Goal: Check status: Check status

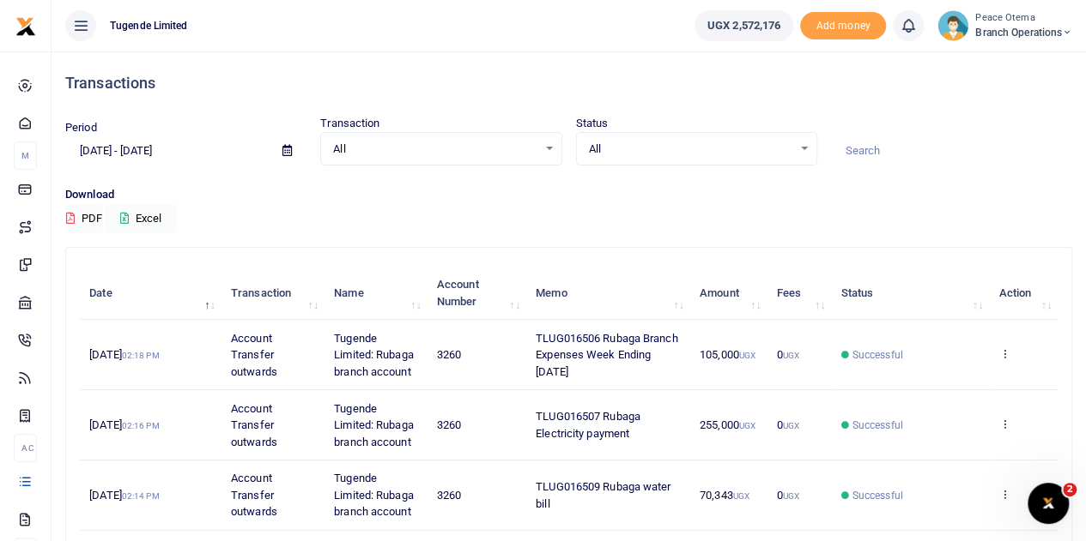
click at [870, 157] on input at bounding box center [951, 150] width 241 height 29
paste input "TLUG-016526"
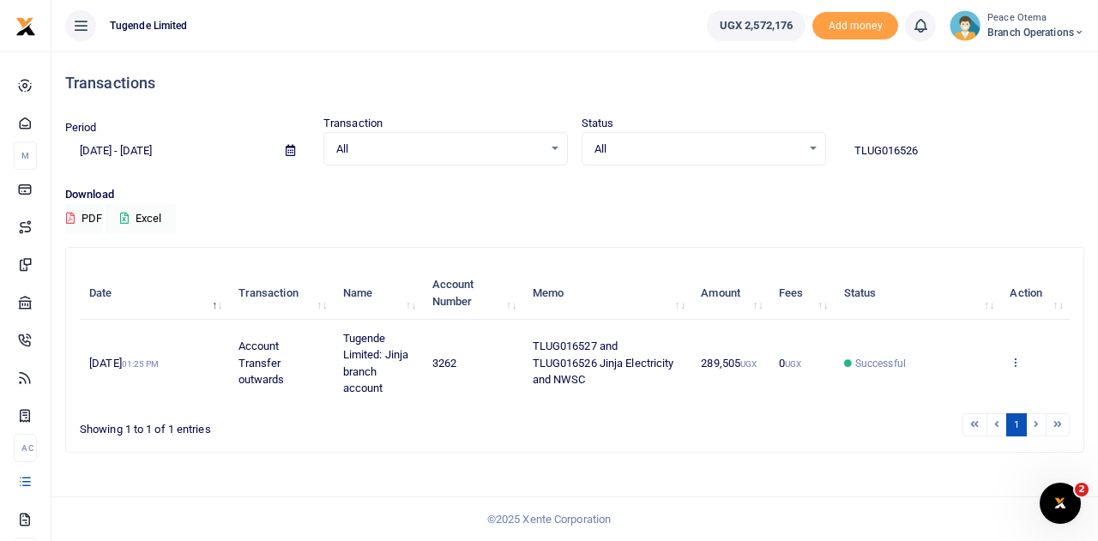
type input "TLUG016526"
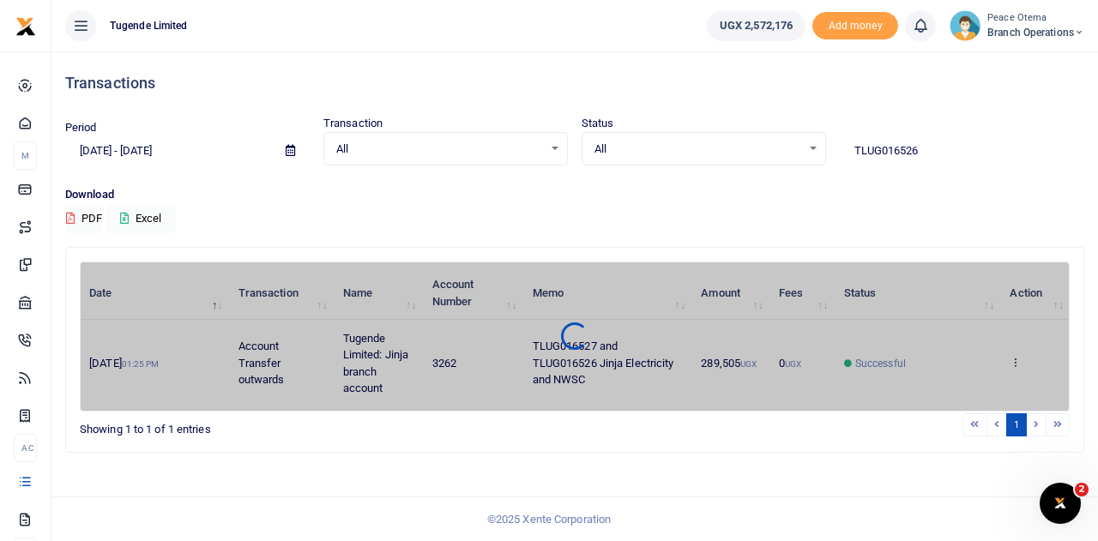
click at [1016, 360] on div "Date Transaction Name Account Number Memo Amount Fees Status Action [DATE] 01:2…" at bounding box center [575, 337] width 990 height 150
click at [1016, 360] on div at bounding box center [575, 337] width 989 height 126
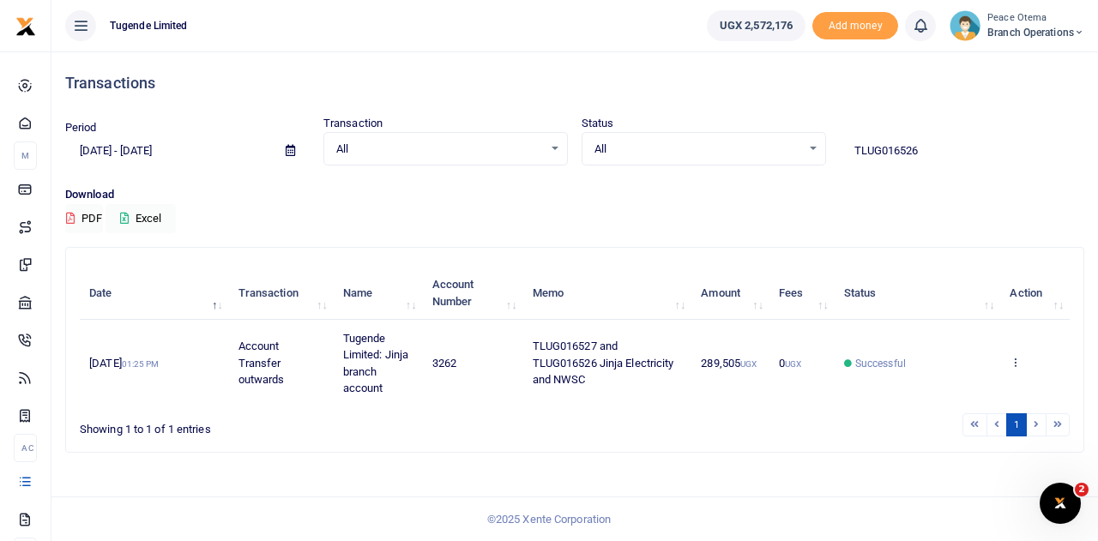
click at [1016, 360] on icon at bounding box center [1015, 362] width 11 height 12
click at [930, 296] on link "View details" at bounding box center [954, 298] width 136 height 24
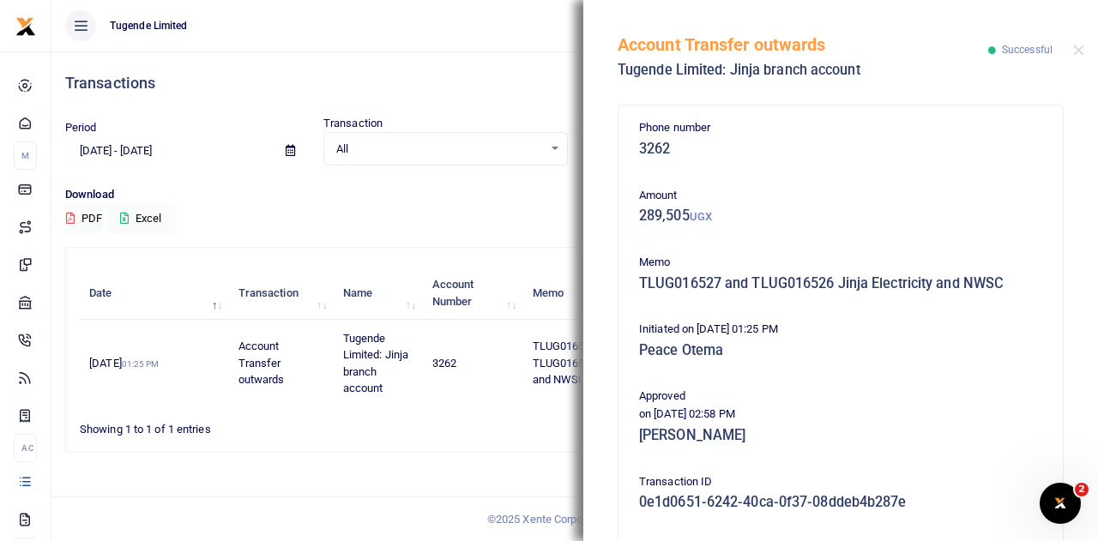
scroll to position [235, 0]
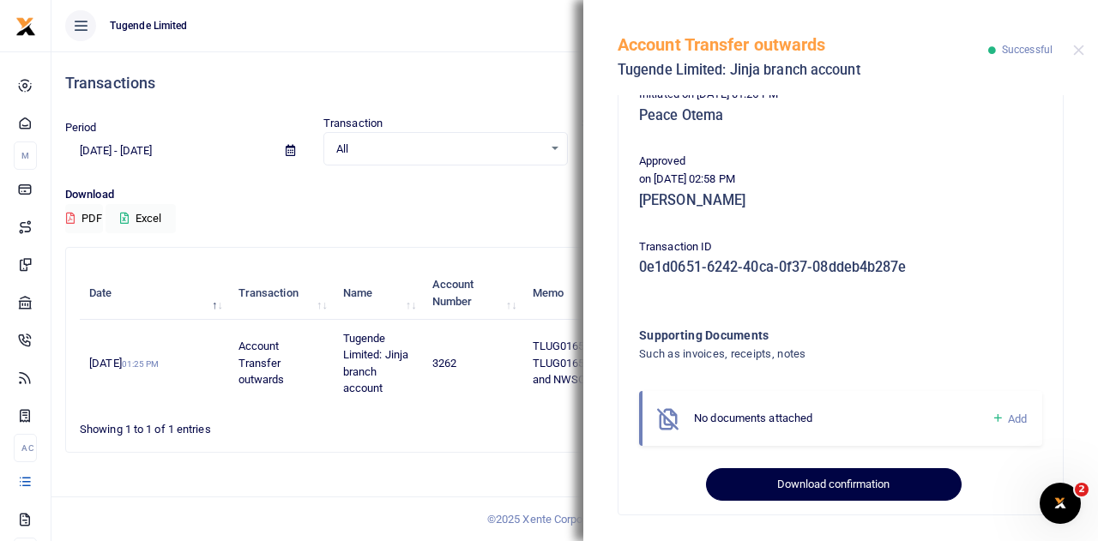
click at [782, 487] on button "Download confirmation" at bounding box center [833, 485] width 255 height 33
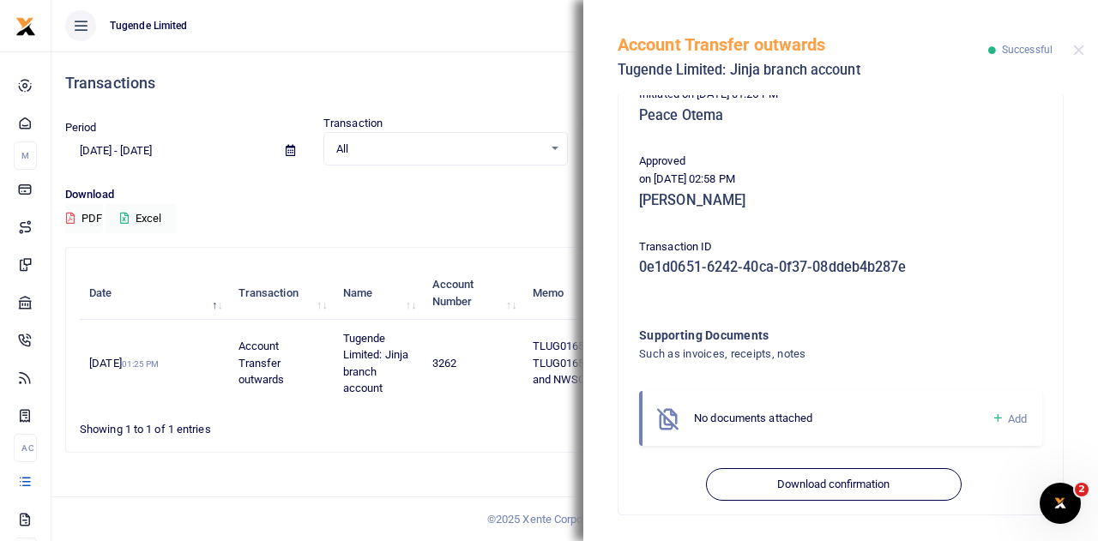
click at [1072, 46] on div "Account Transfer outwards Tugende Limited: Jinja branch account Successful" at bounding box center [841, 47] width 515 height 95
click at [1078, 47] on button "Close" at bounding box center [1079, 50] width 11 height 11
